Goal: Task Accomplishment & Management: Book appointment/travel/reservation

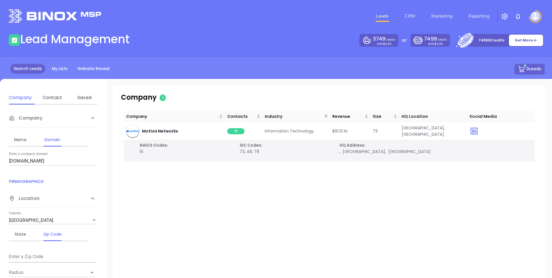
click at [291, 23] on div "Leads CRM Marketing Reporting" at bounding box center [366, 16] width 361 height 21
click at [534, 15] on img at bounding box center [534, 16] width 9 height 9
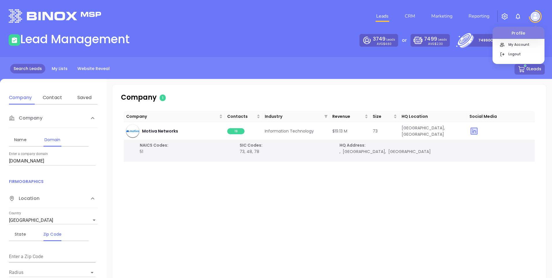
click at [502, 15] on img "button" at bounding box center [504, 16] width 7 height 7
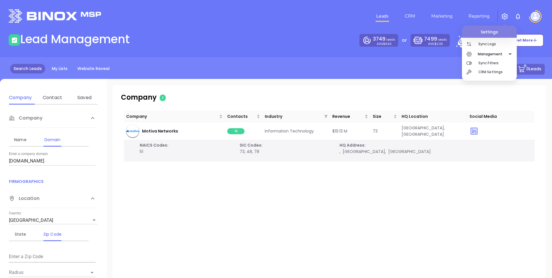
click at [502, 15] on img "button" at bounding box center [504, 16] width 7 height 7
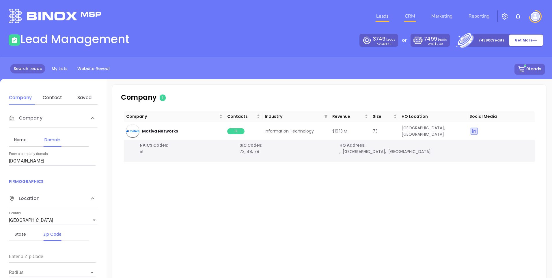
click at [415, 20] on link "CRM" at bounding box center [409, 16] width 15 height 12
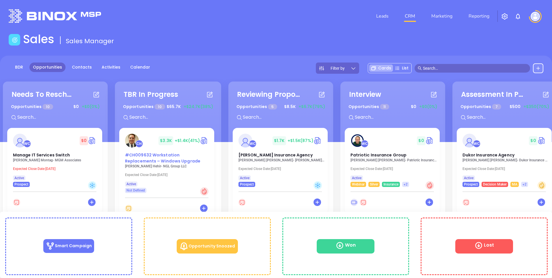
click at [159, 160] on span "#CH009632 Workstation Replacements – Windows Upgrade" at bounding box center [162, 158] width 75 height 12
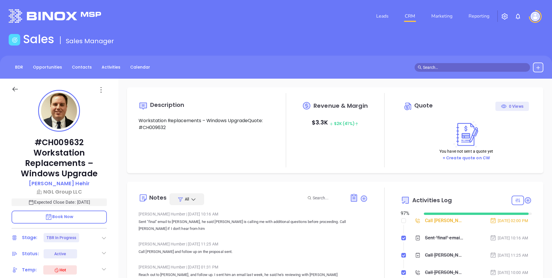
scroll to position [117, 0]
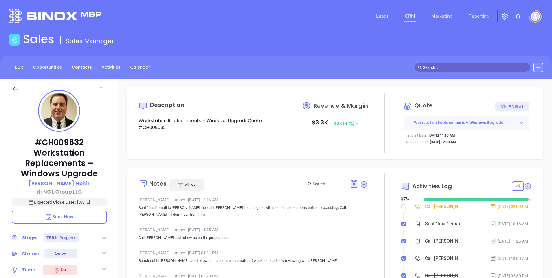
type input "[PERSON_NAME]"
click at [78, 214] on p "Book Now" at bounding box center [59, 217] width 95 height 13
click at [416, 15] on link "CRM" at bounding box center [409, 16] width 15 height 12
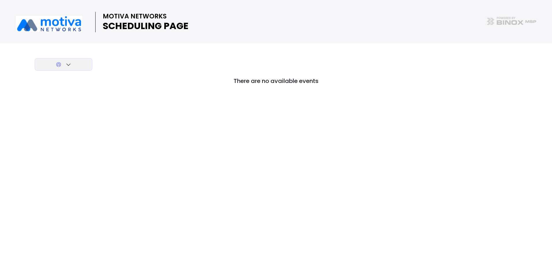
click at [67, 63] on icon at bounding box center [69, 65] width 6 height 6
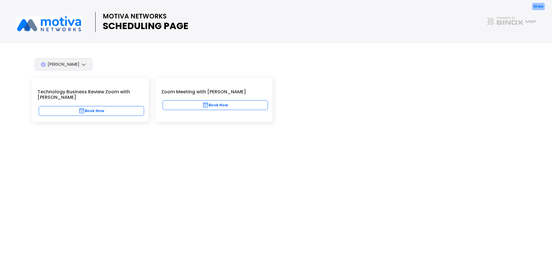
click at [136, 43] on div "MOTIVA NETWORKS SCHEDULING PAGE Walter Contreras 30 Min Technology Business Rev…" at bounding box center [276, 139] width 552 height 278
click at [175, 105] on button "Book Now" at bounding box center [214, 105] width 105 height 10
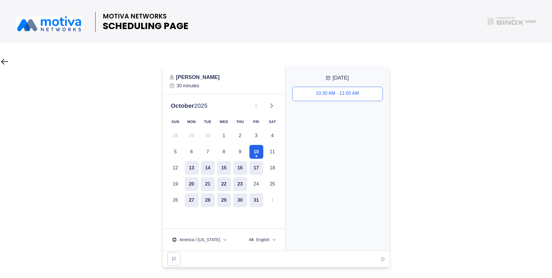
click at [316, 93] on div "10:30 AM - 11:00 AM" at bounding box center [337, 94] width 43 height 6
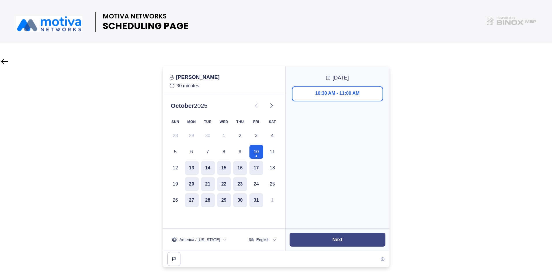
click at [324, 242] on button "Next" at bounding box center [337, 240] width 96 height 14
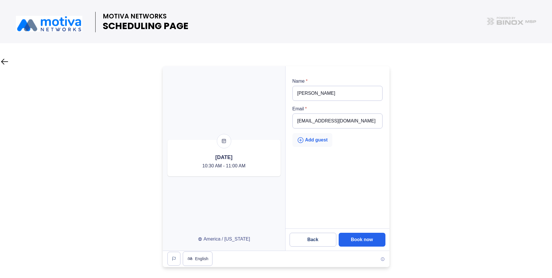
click at [305, 139] on div "Add guest" at bounding box center [312, 140] width 31 height 7
